Goal: Task Accomplishment & Management: Manage account settings

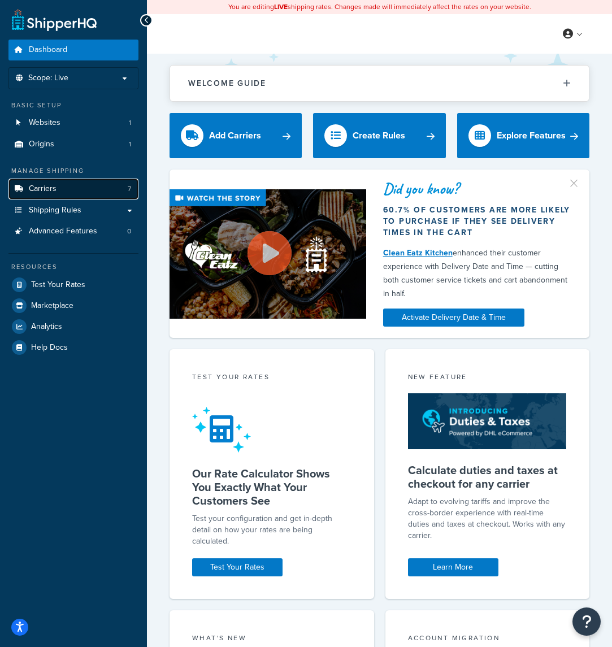
click at [44, 189] on span "Carriers" at bounding box center [43, 189] width 28 height 10
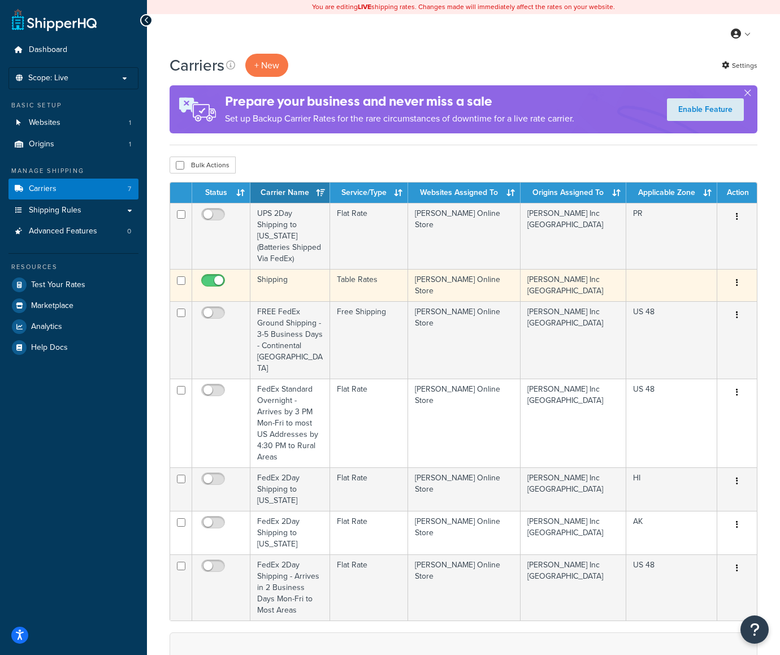
click at [271, 282] on td "Shipping" at bounding box center [290, 285] width 80 height 32
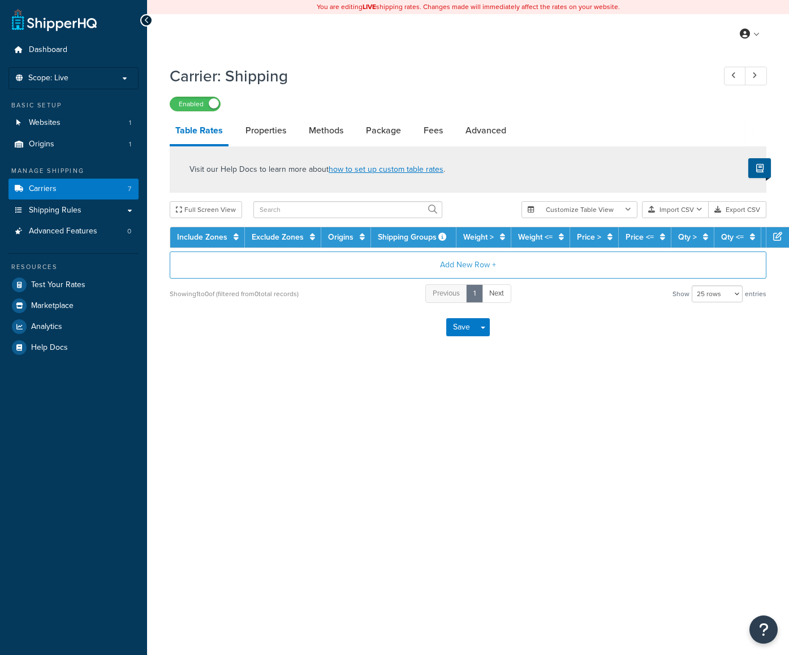
select select "25"
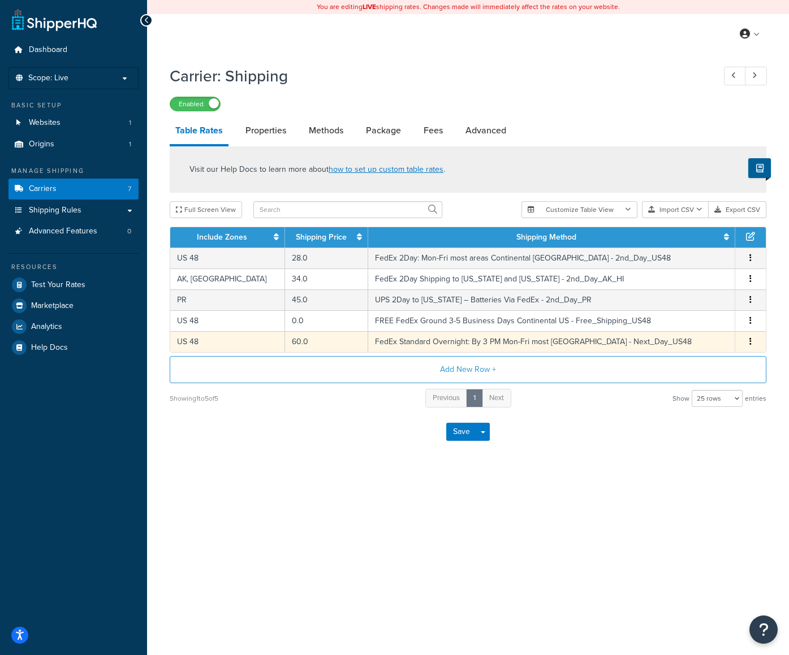
click at [434, 341] on td "FedEx Standard Overnight: By 3 PM Mon-Fri most US - Next_Day_US48" at bounding box center [551, 341] width 367 height 21
select select "181705"
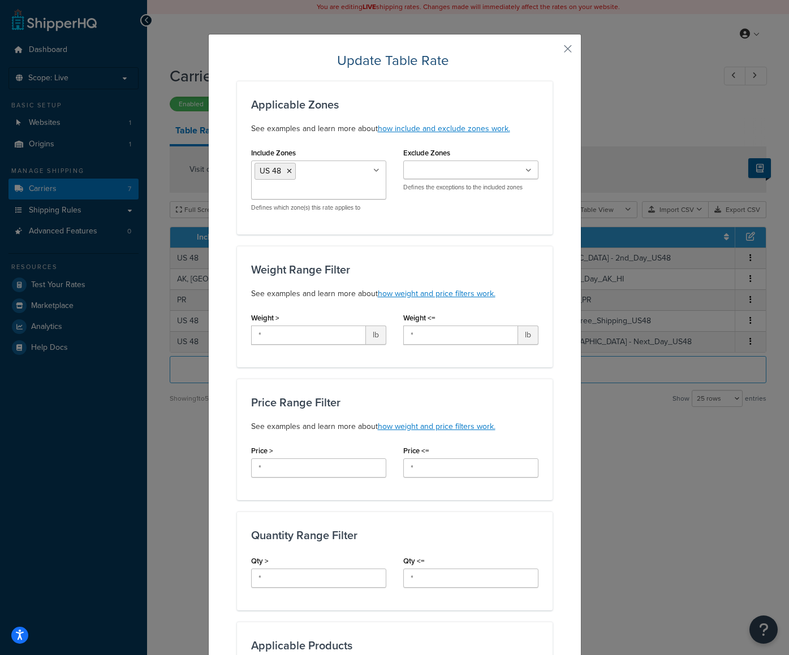
click at [618, 107] on div "Update Table Rate Applicable Zones See examples and learn more about how includ…" at bounding box center [394, 327] width 789 height 655
click at [552, 51] on button "button" at bounding box center [550, 52] width 3 height 3
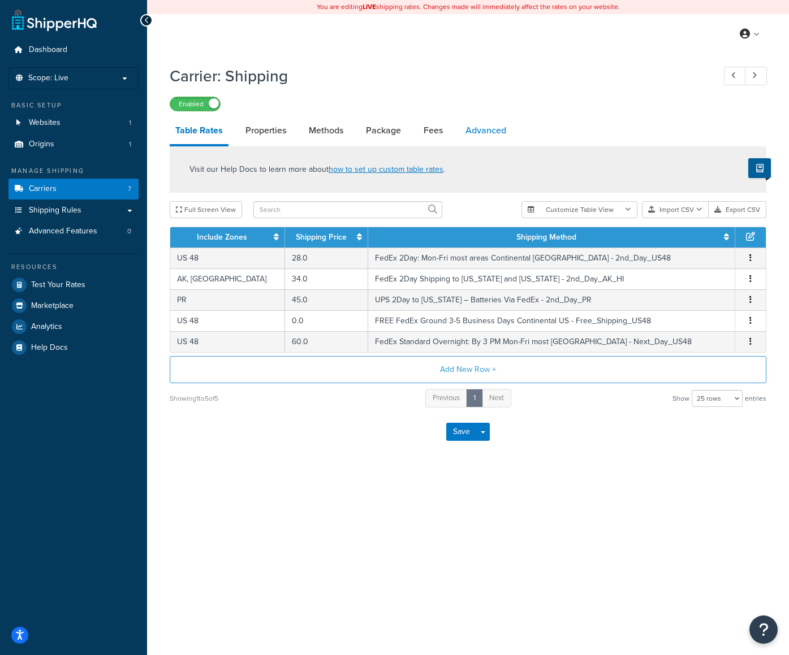
click at [482, 131] on link "Advanced" at bounding box center [486, 130] width 52 height 27
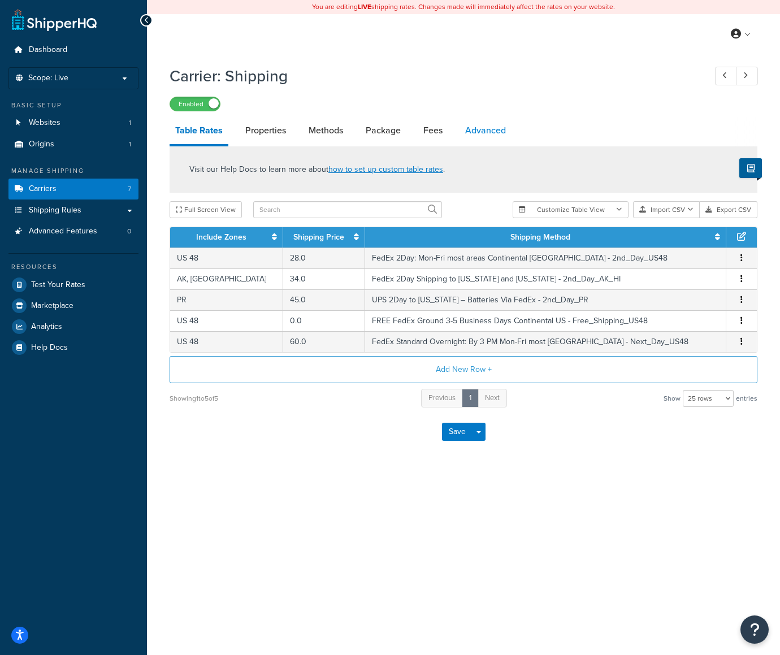
select select "false"
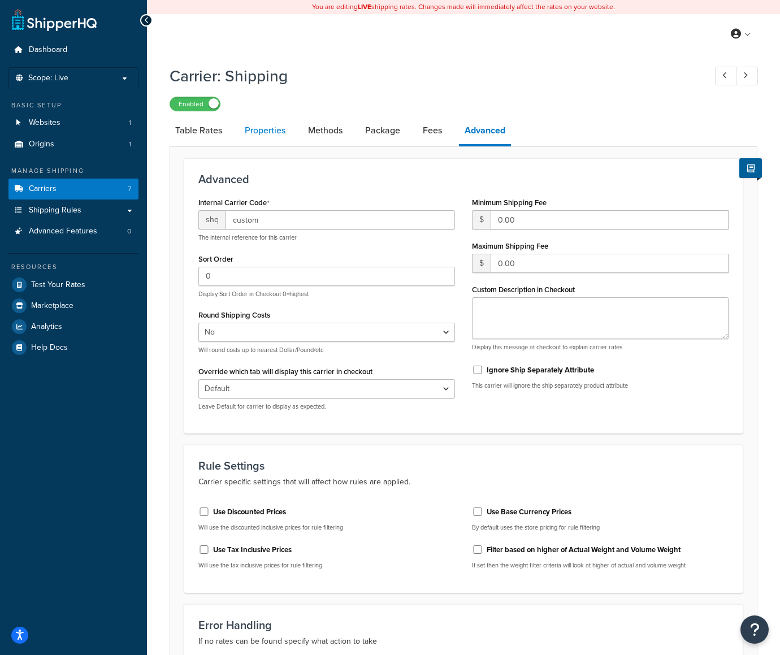
click at [275, 131] on link "Properties" at bounding box center [265, 130] width 52 height 27
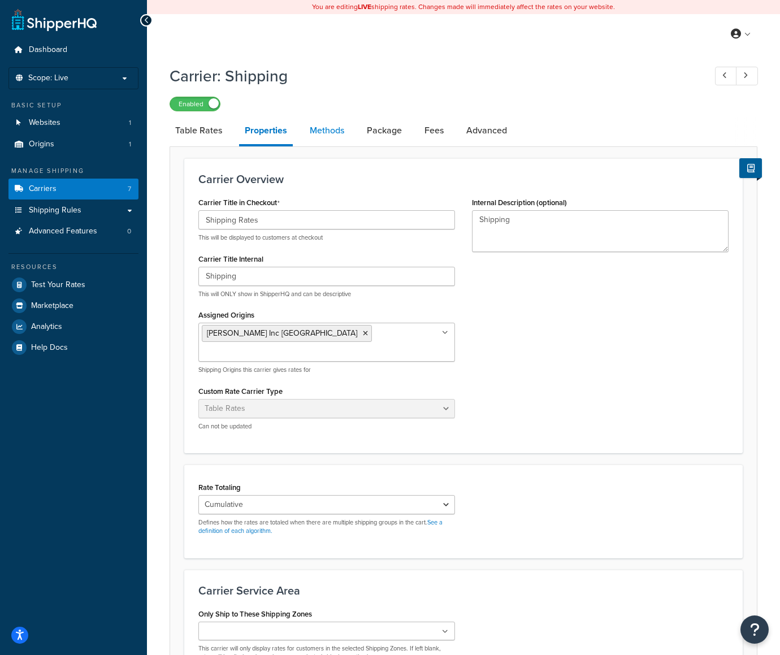
click at [329, 130] on link "Methods" at bounding box center [327, 130] width 46 height 27
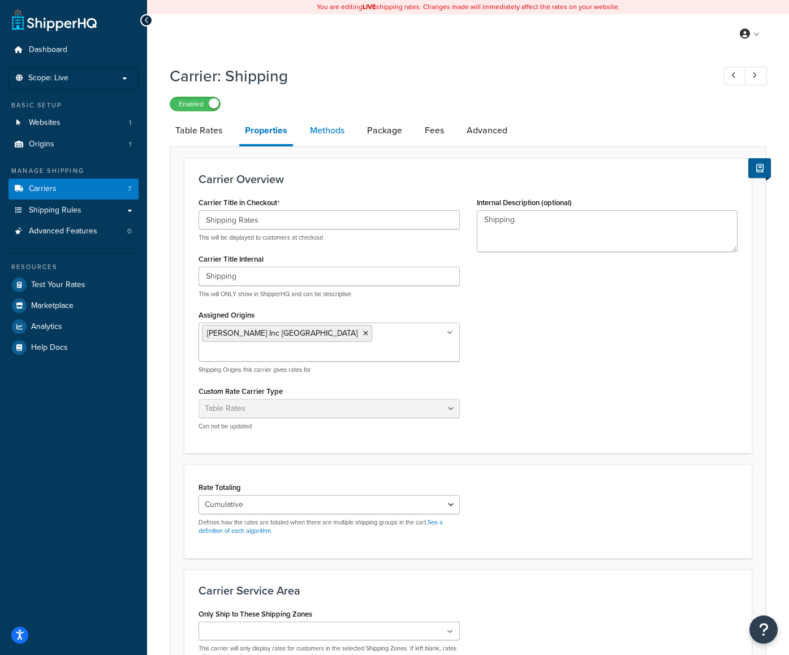
select select "25"
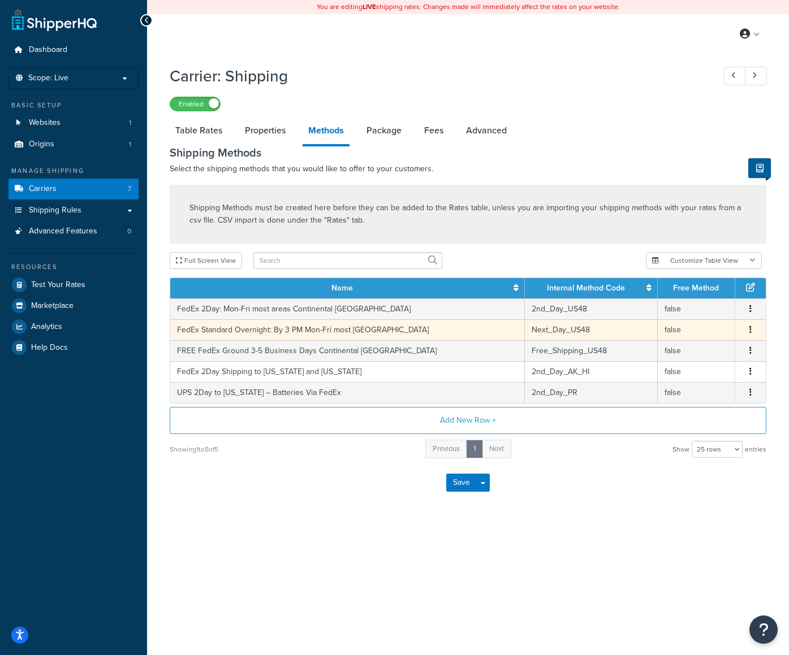
click at [255, 326] on td "FedEx Standard Overnight: By 3 PM Mon-Fri most US" at bounding box center [347, 329] width 354 height 21
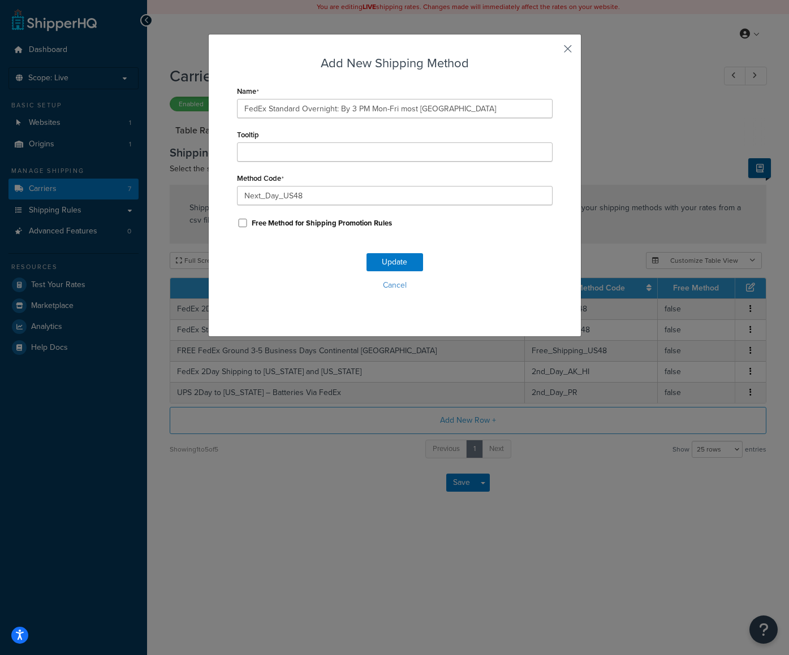
click at [552, 51] on button "button" at bounding box center [550, 52] width 3 height 3
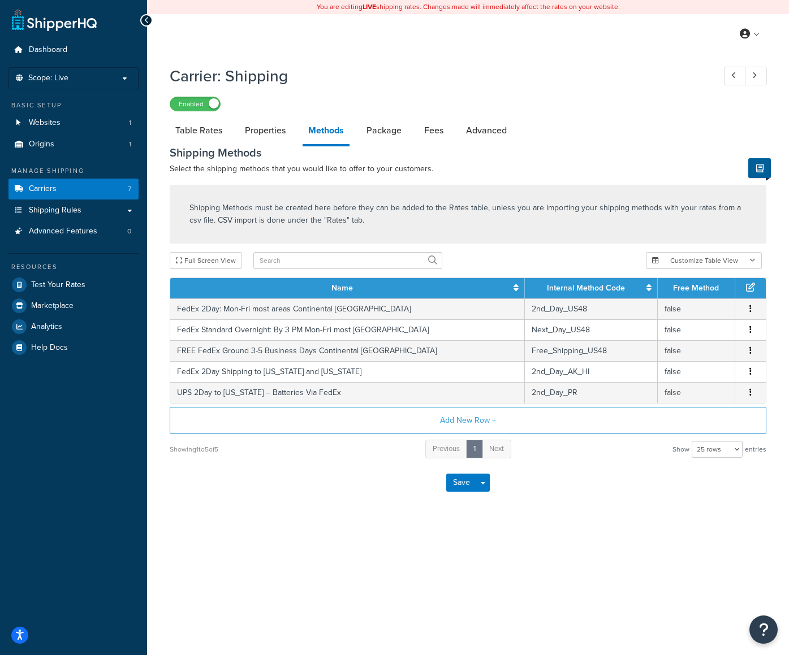
click at [316, 571] on div "You are editing LIVE shipping rates. Changes made will immediately affect the r…" at bounding box center [468, 327] width 642 height 655
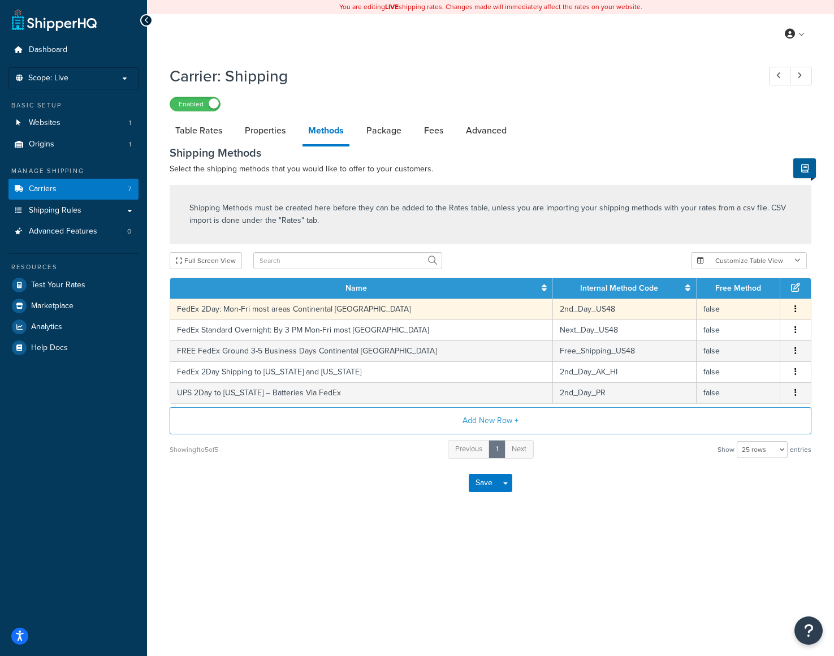
click at [788, 306] on button "button" at bounding box center [795, 309] width 9 height 12
click at [738, 296] on div "Edit" at bounding box center [738, 297] width 80 height 23
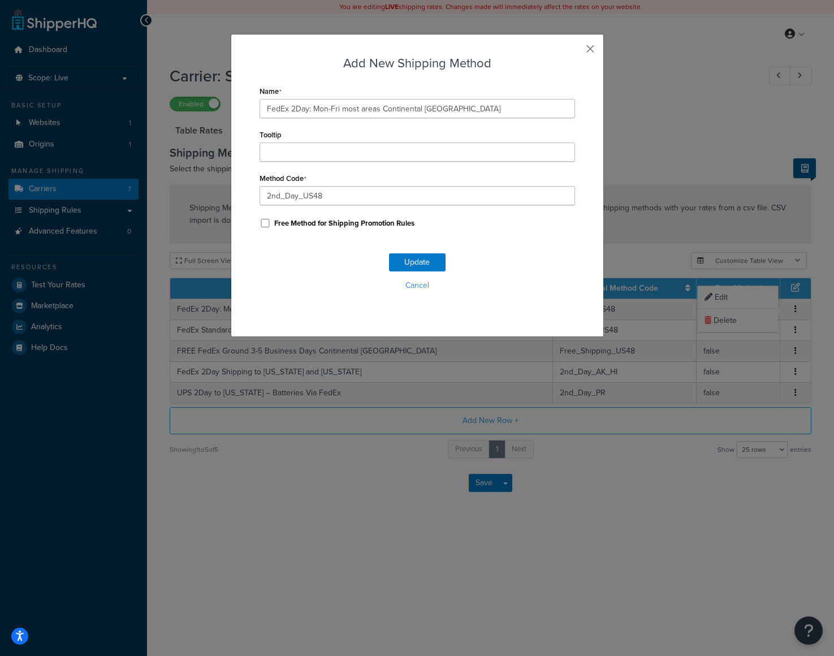
click at [575, 51] on button "button" at bounding box center [573, 52] width 3 height 3
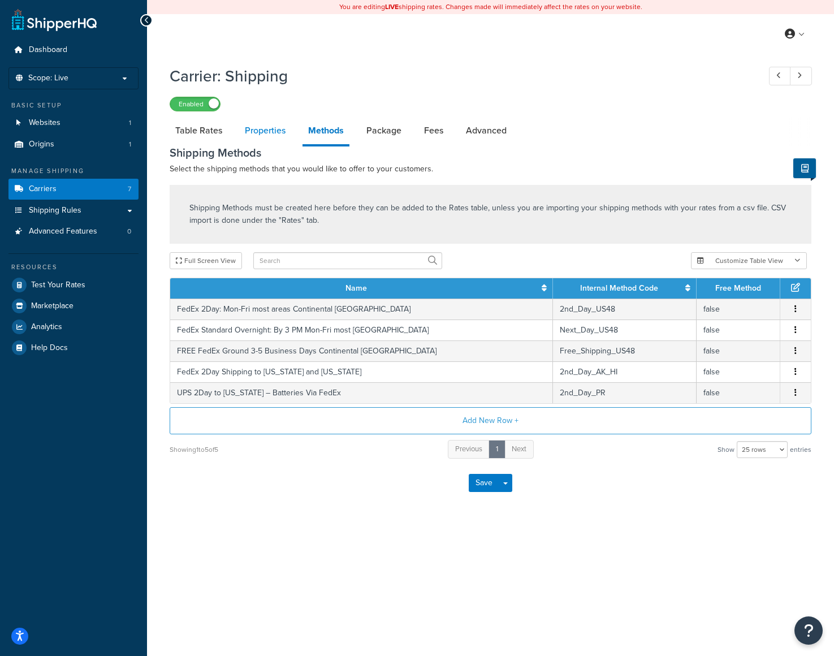
click at [268, 133] on link "Properties" at bounding box center [265, 130] width 52 height 27
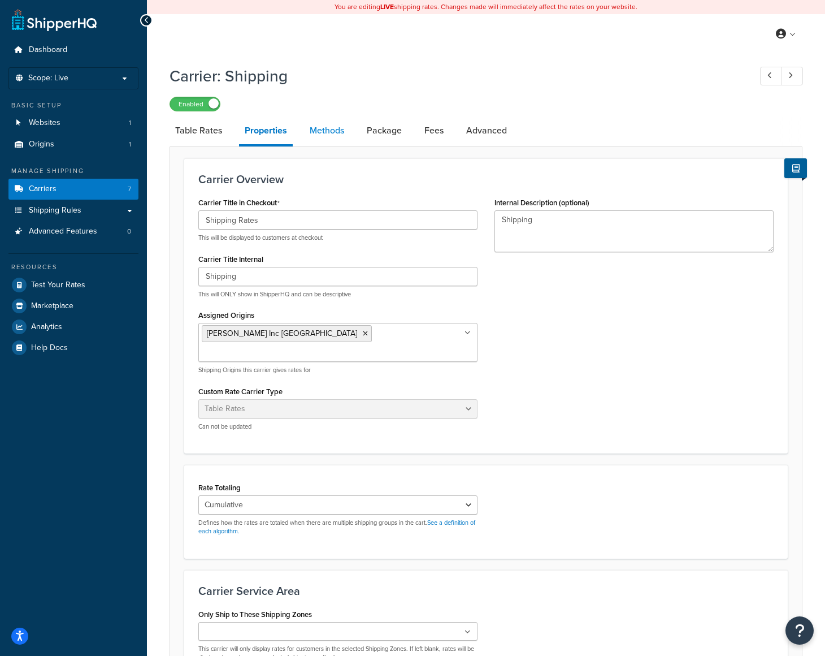
click at [331, 134] on link "Methods" at bounding box center [327, 130] width 46 height 27
select select "25"
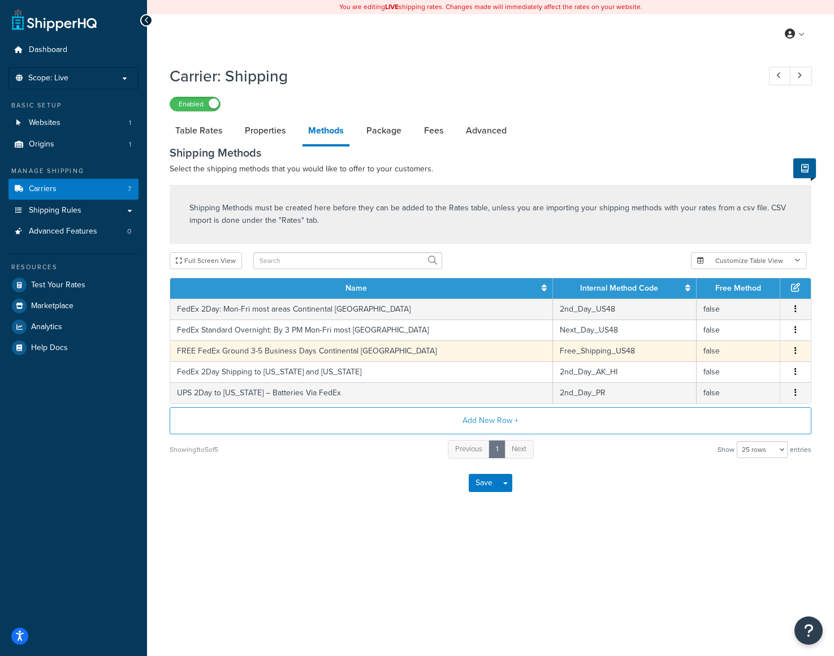
click at [553, 351] on td "Free_Shipping_US48" at bounding box center [624, 350] width 143 height 21
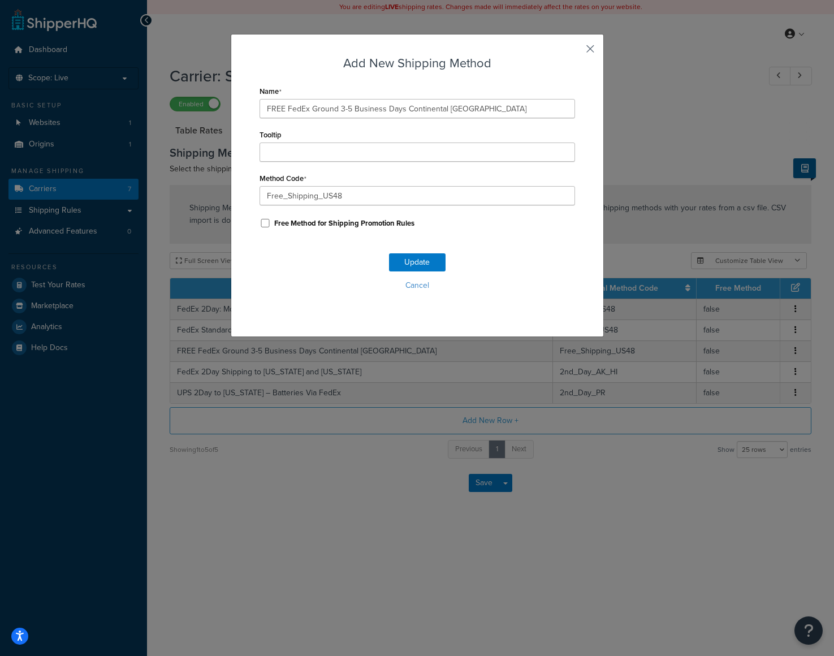
click at [575, 51] on button "button" at bounding box center [573, 52] width 3 height 3
